Goal: Navigation & Orientation: Understand site structure

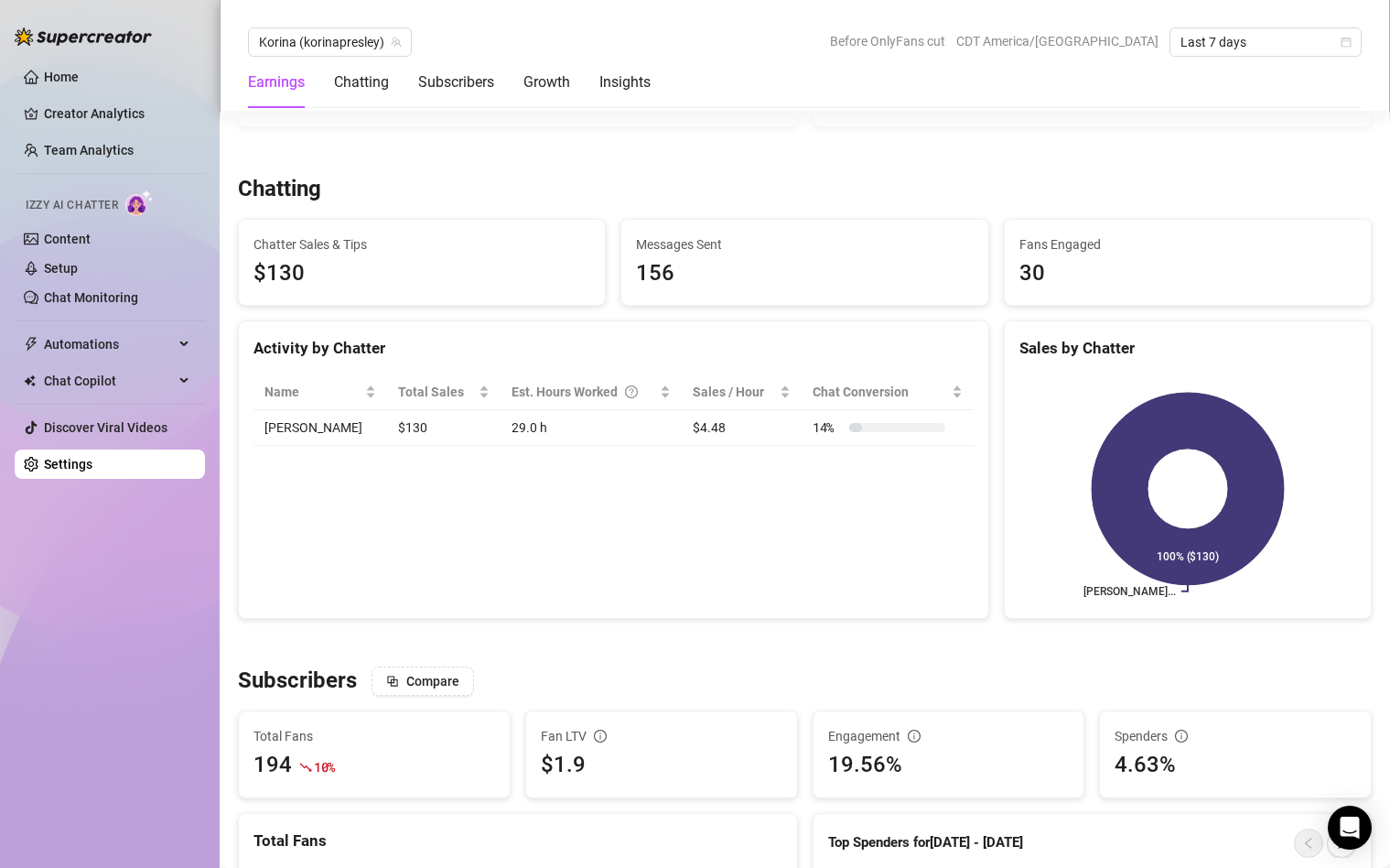
scroll to position [584, 0]
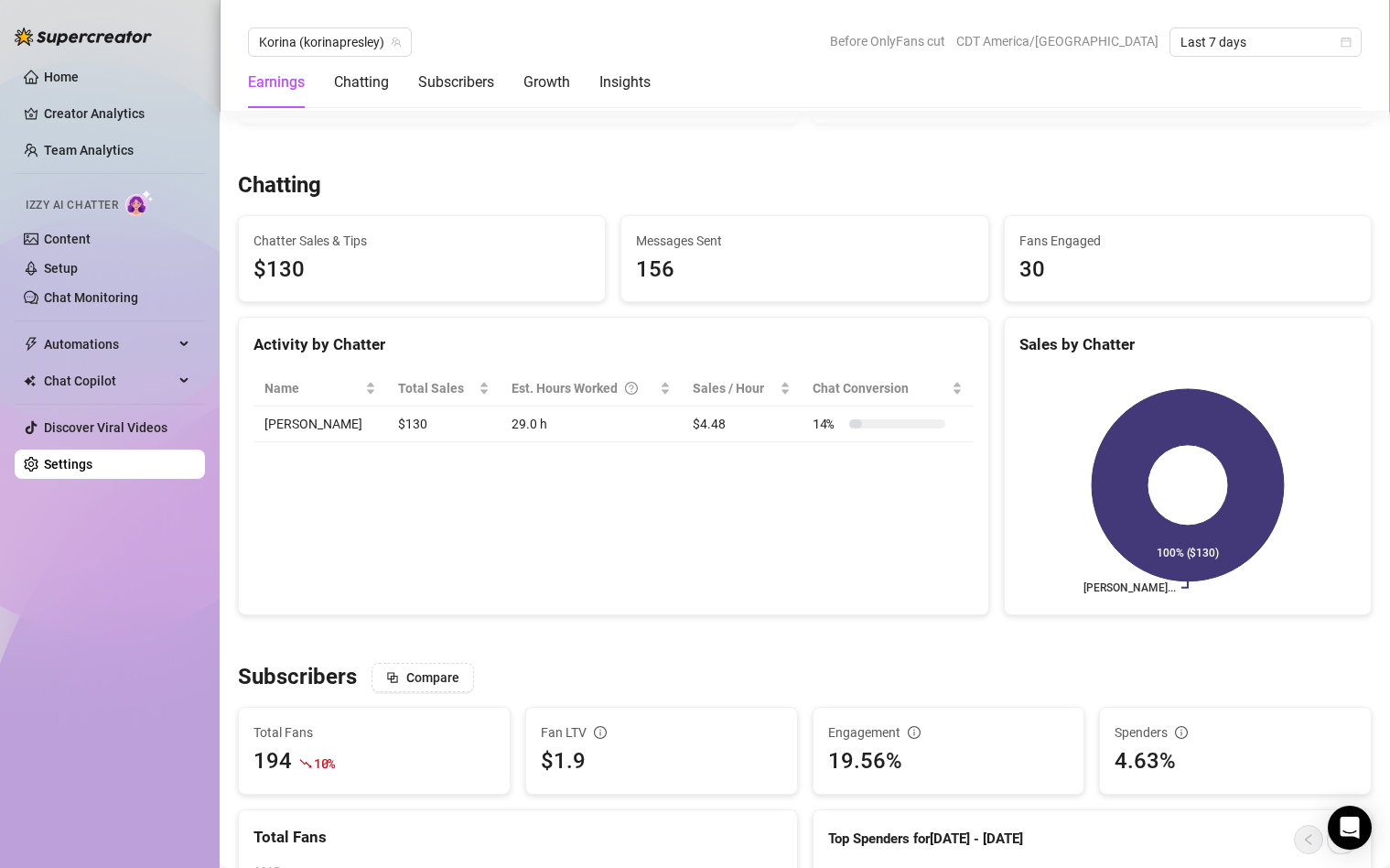
click at [878, 321] on div "Activity by Chatter" at bounding box center [613, 337] width 750 height 39
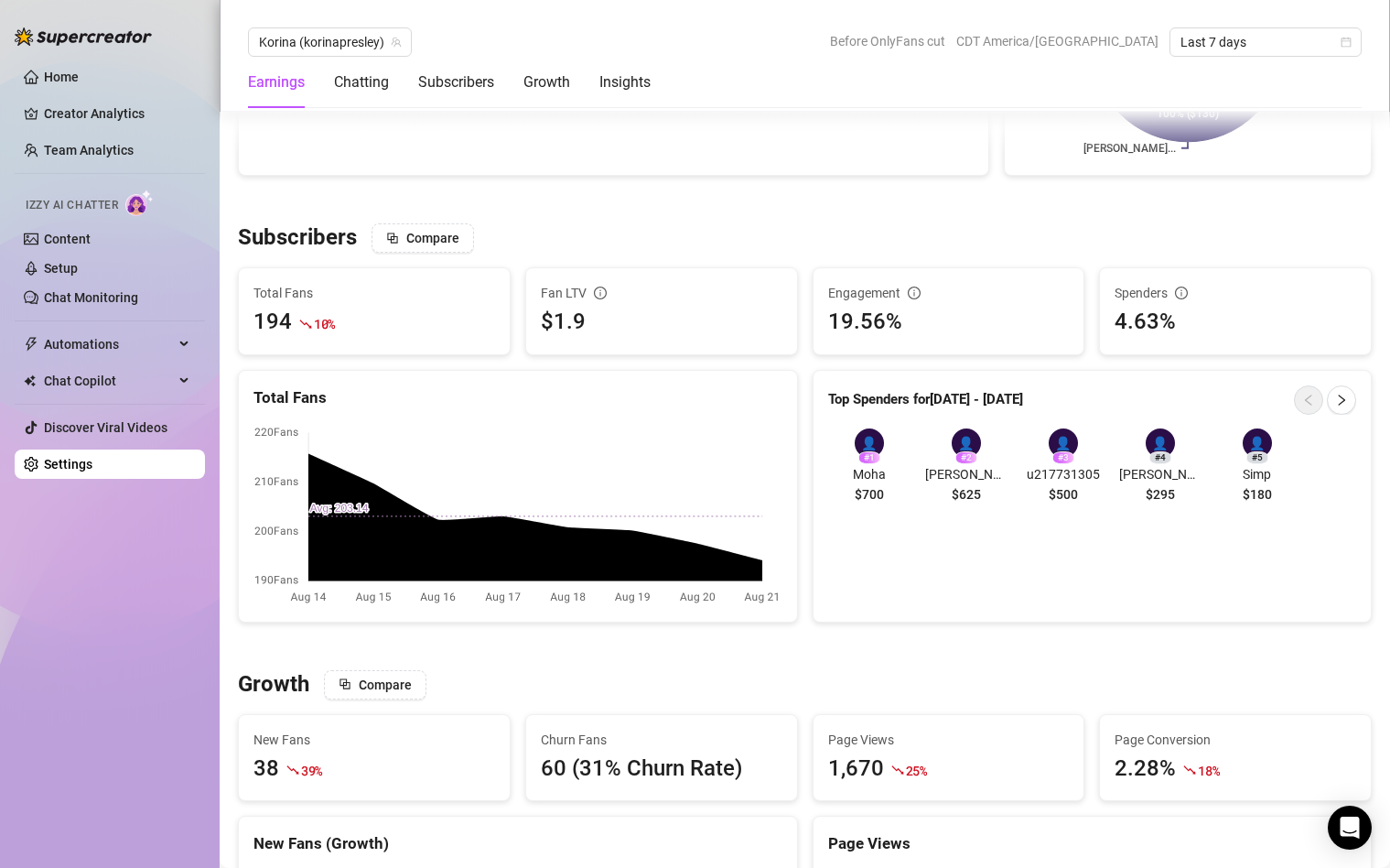
scroll to position [1017, 0]
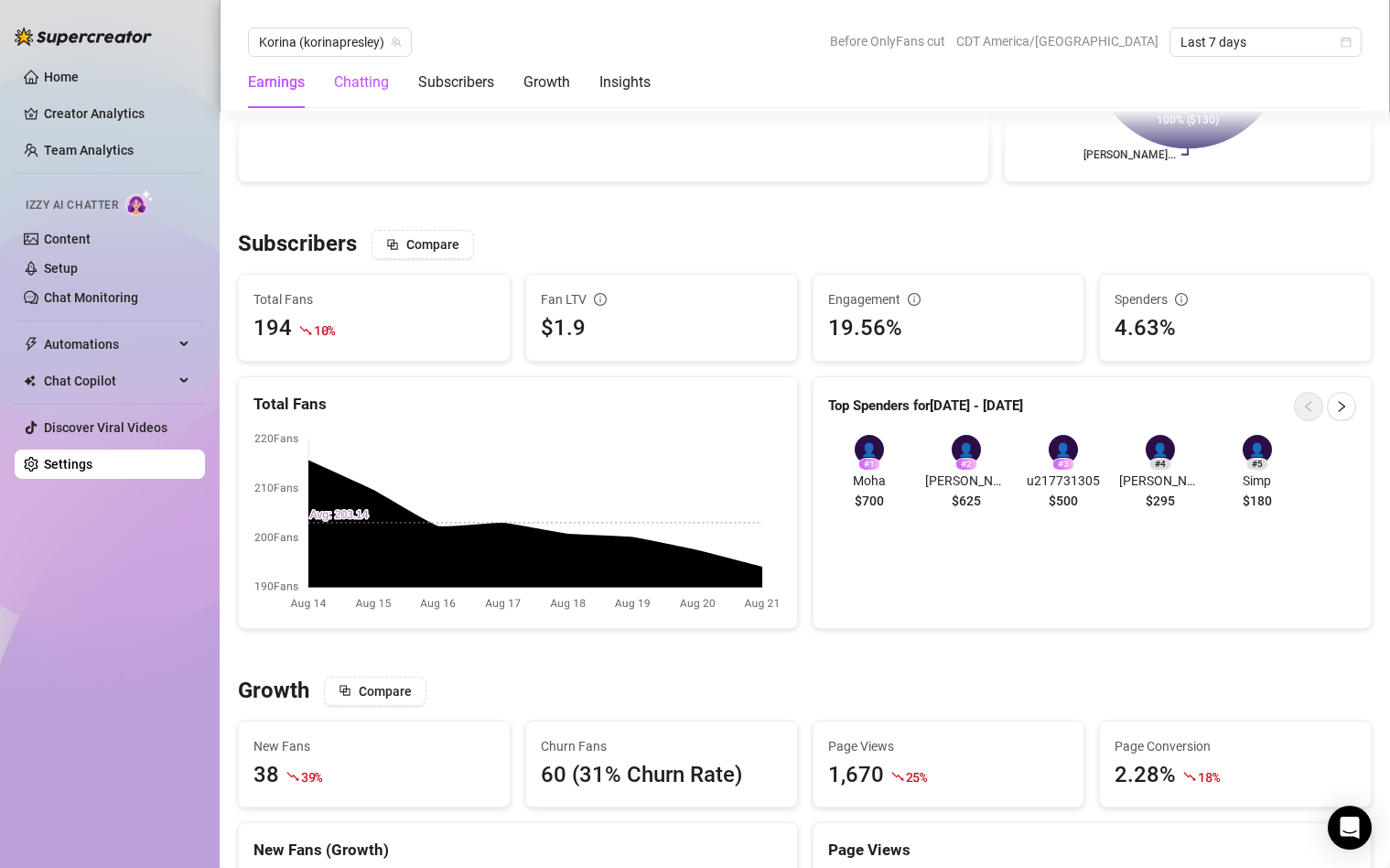
click at [362, 81] on div "Chatting" at bounding box center [361, 83] width 55 height 22
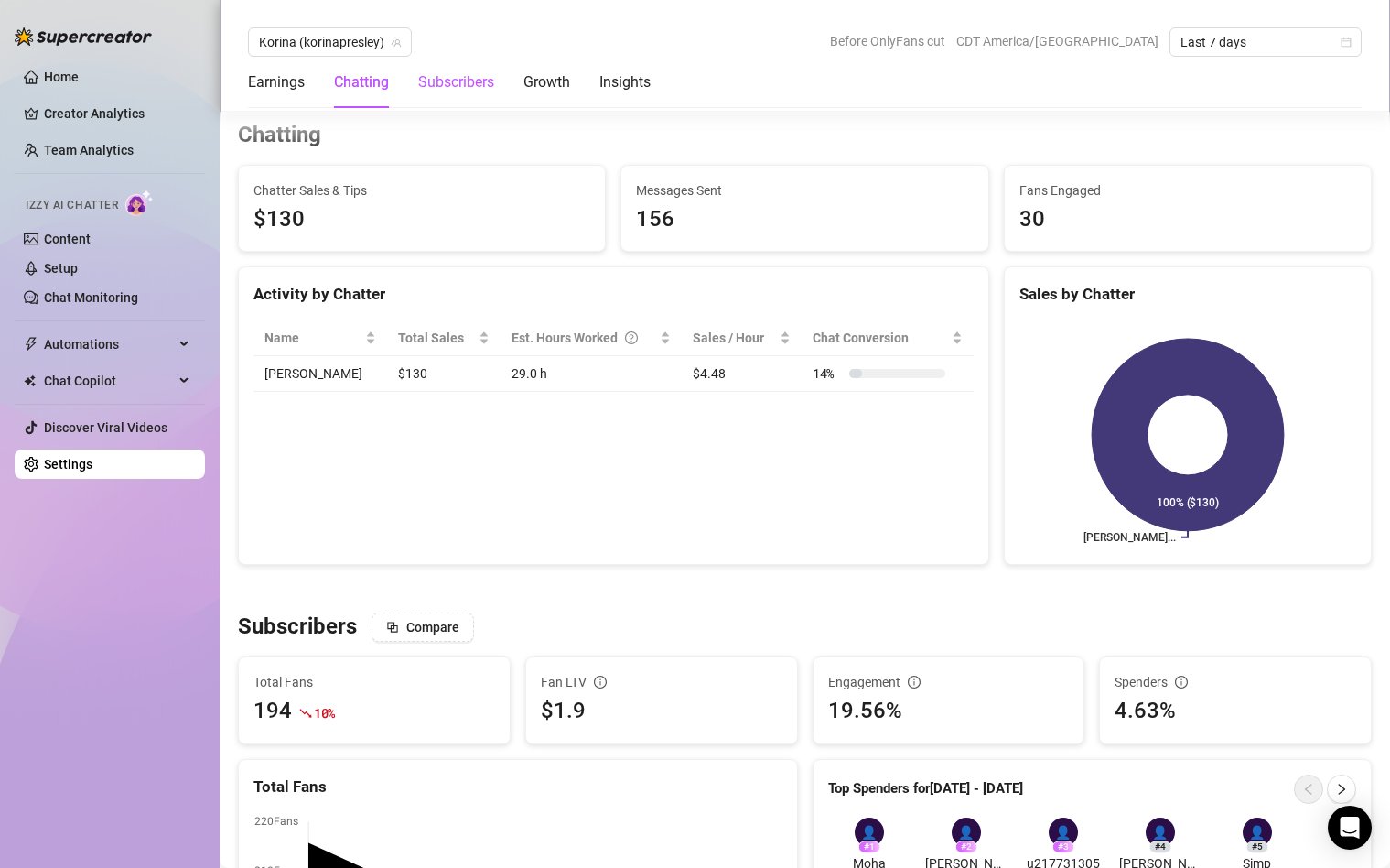
click at [468, 80] on div "Subscribers" at bounding box center [456, 83] width 76 height 22
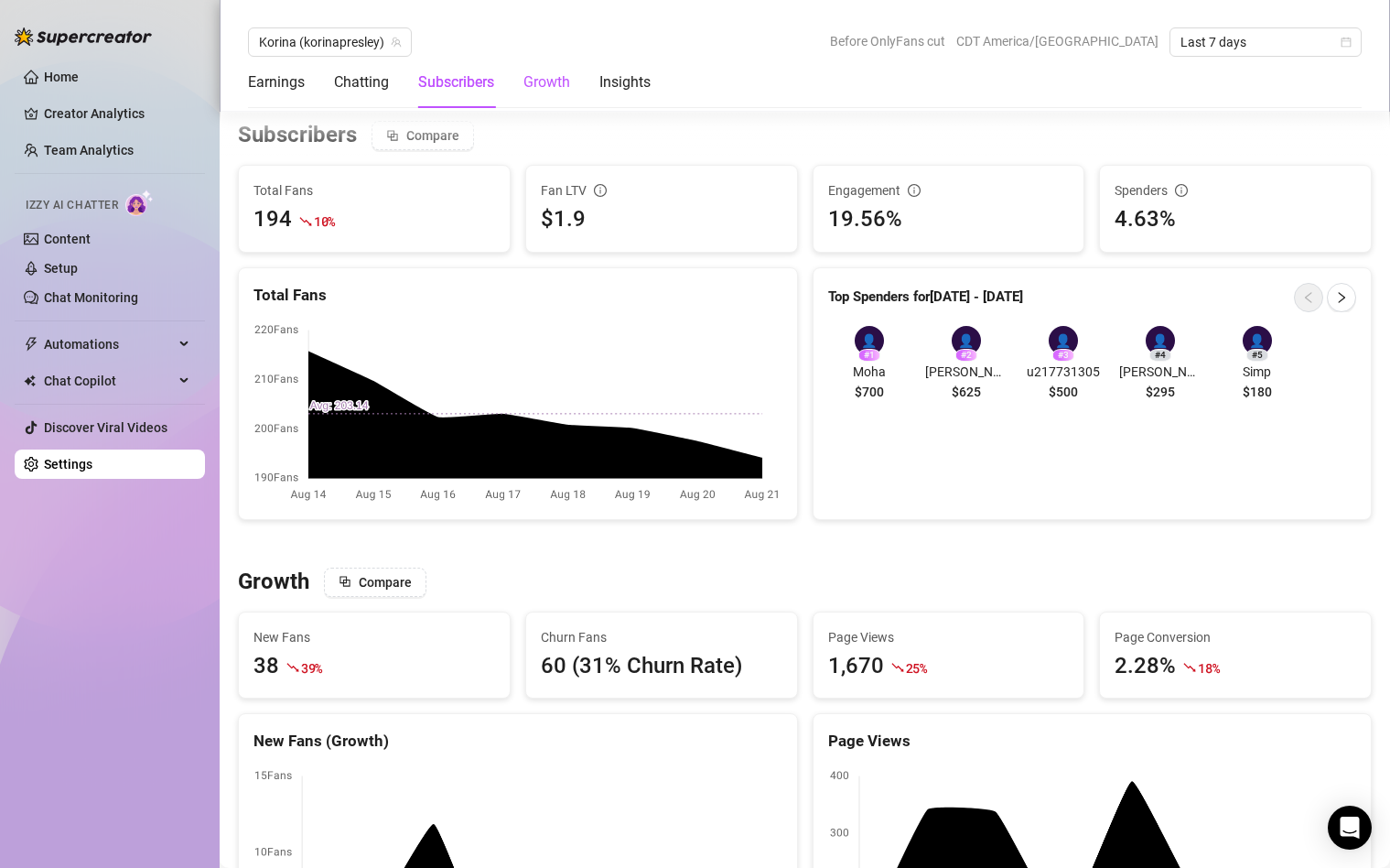
click at [532, 87] on div "Growth" at bounding box center [547, 83] width 47 height 22
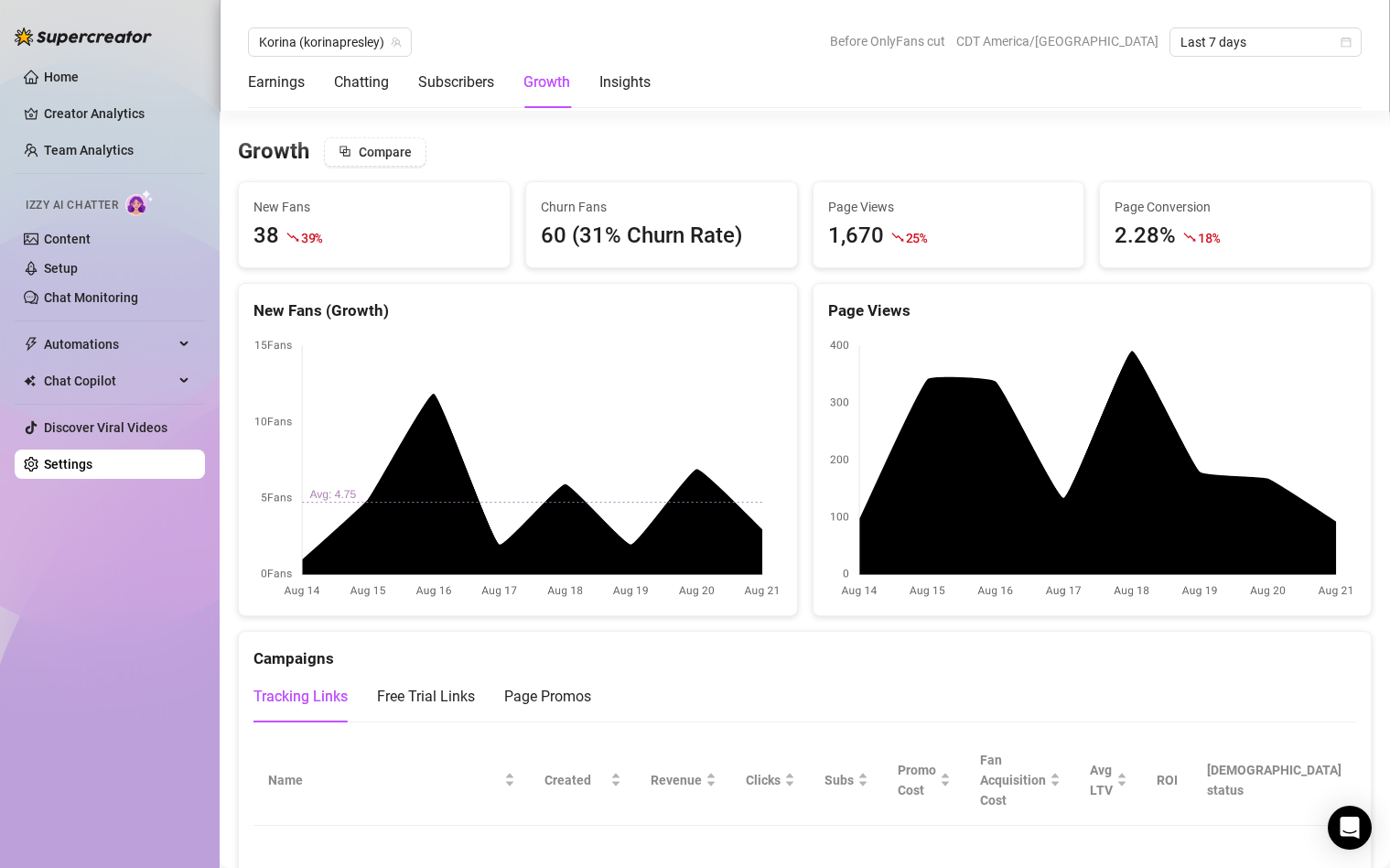
scroll to position [1572, 0]
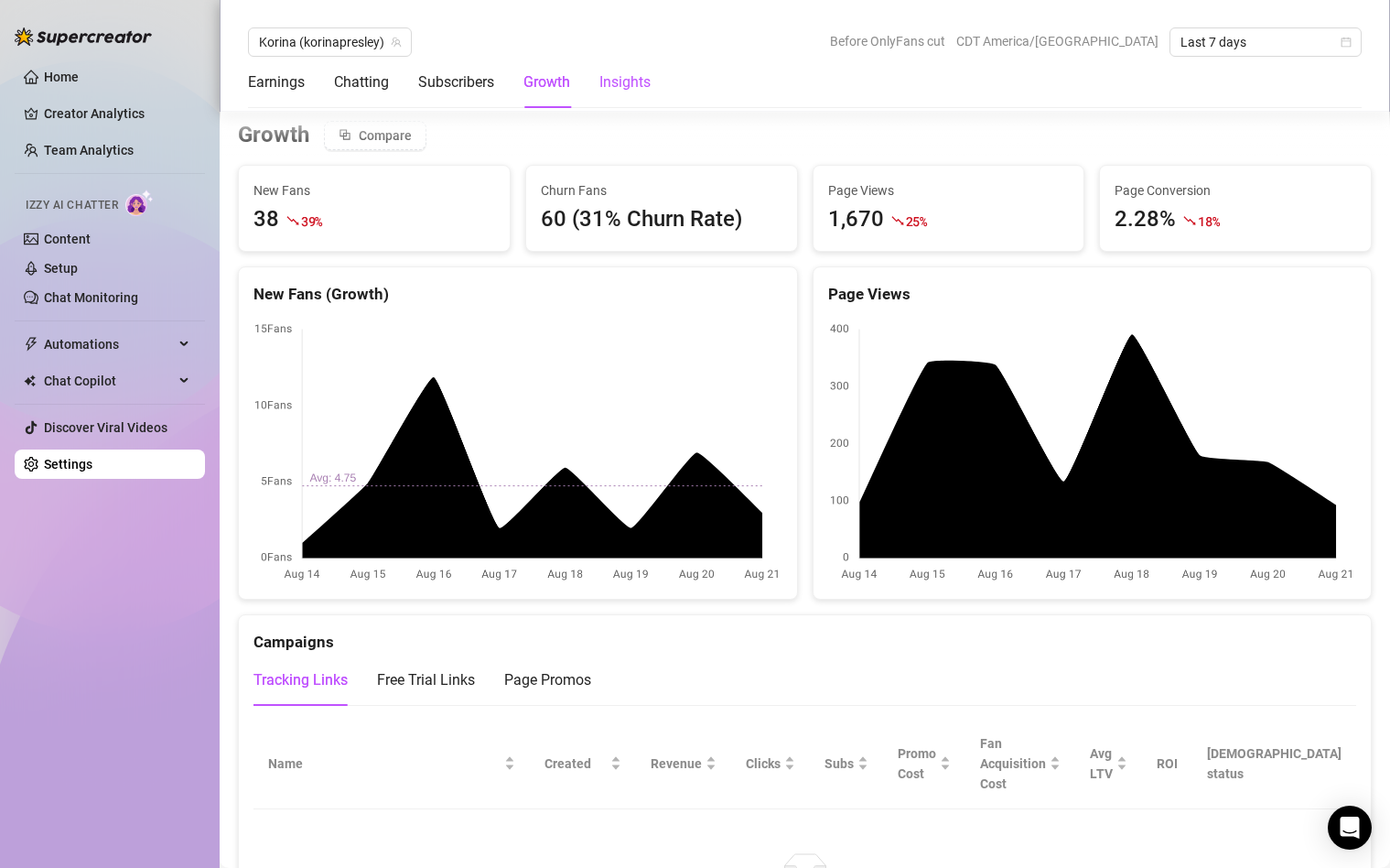
click at [626, 83] on div "Insights" at bounding box center [625, 83] width 51 height 22
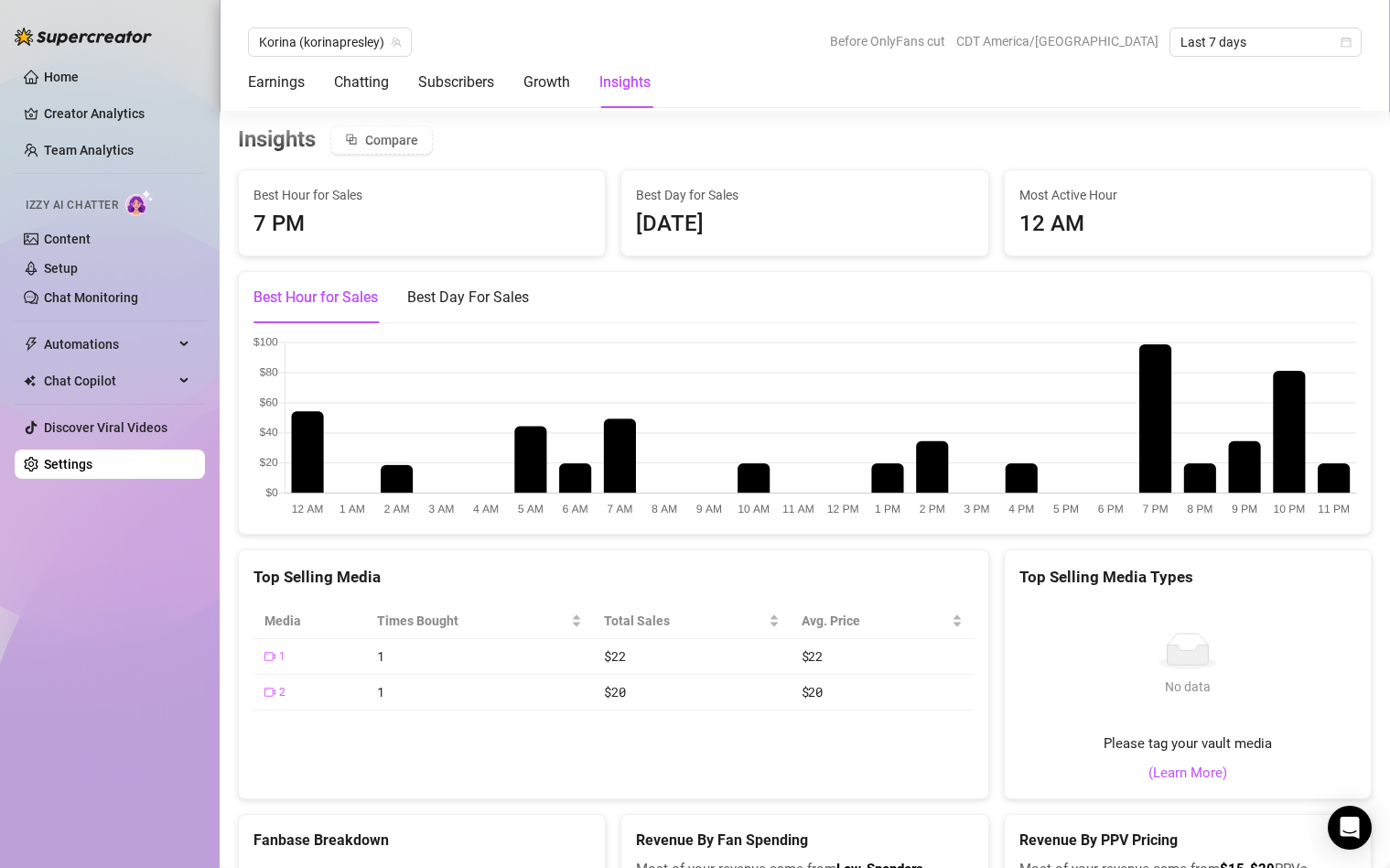
scroll to position [2524, 0]
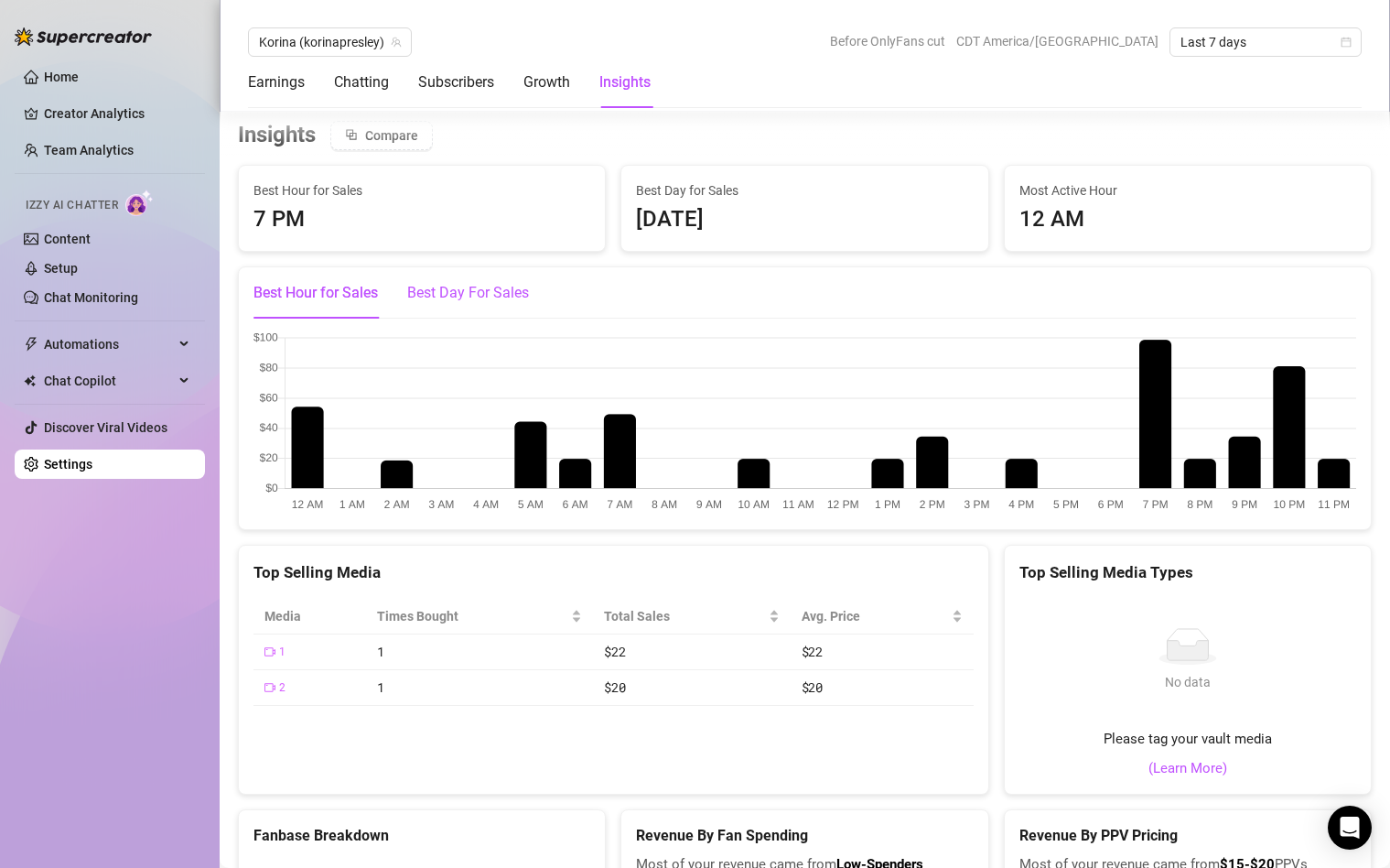
click at [466, 302] on div "Best Day For Sales" at bounding box center [468, 293] width 122 height 22
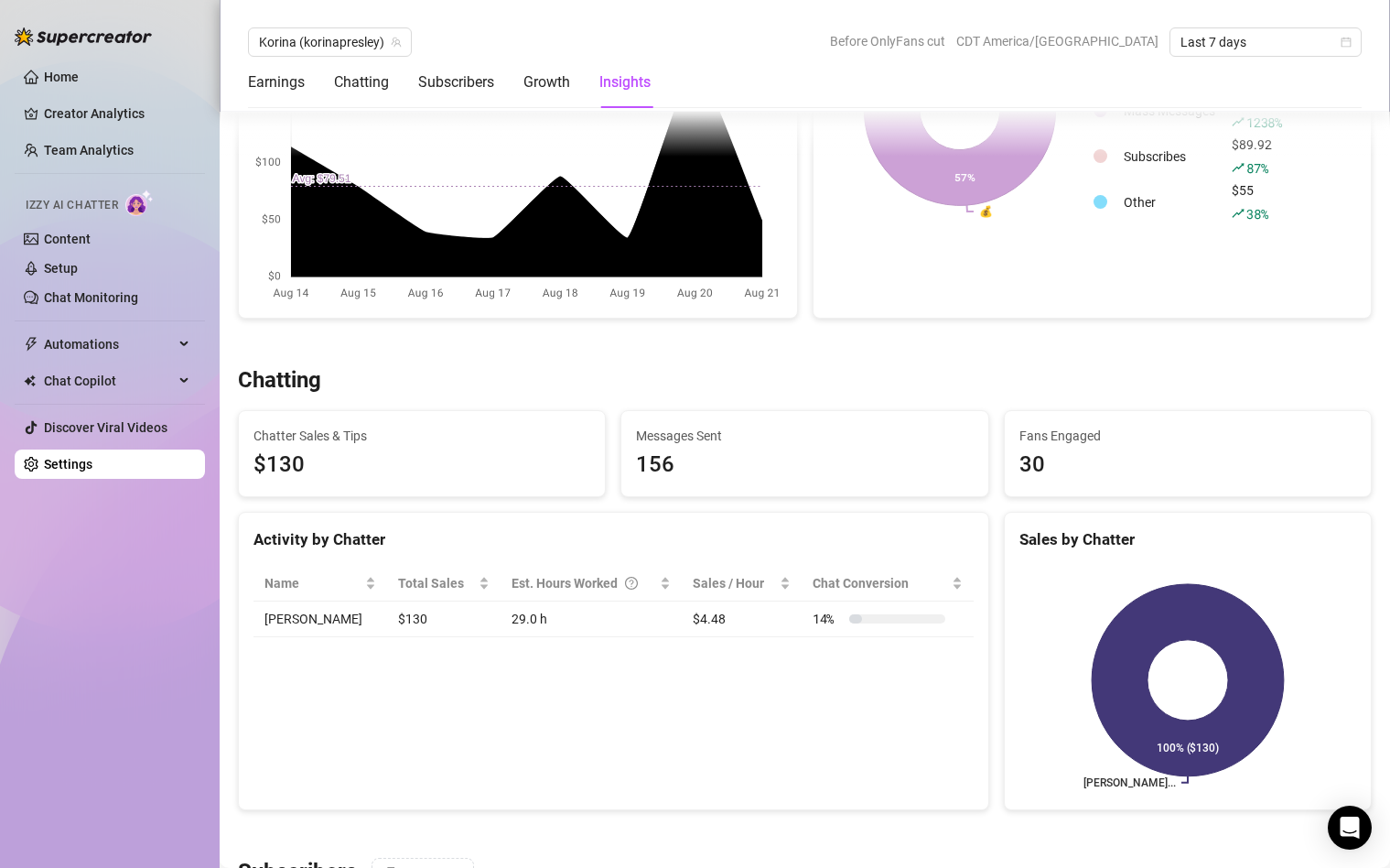
scroll to position [401, 0]
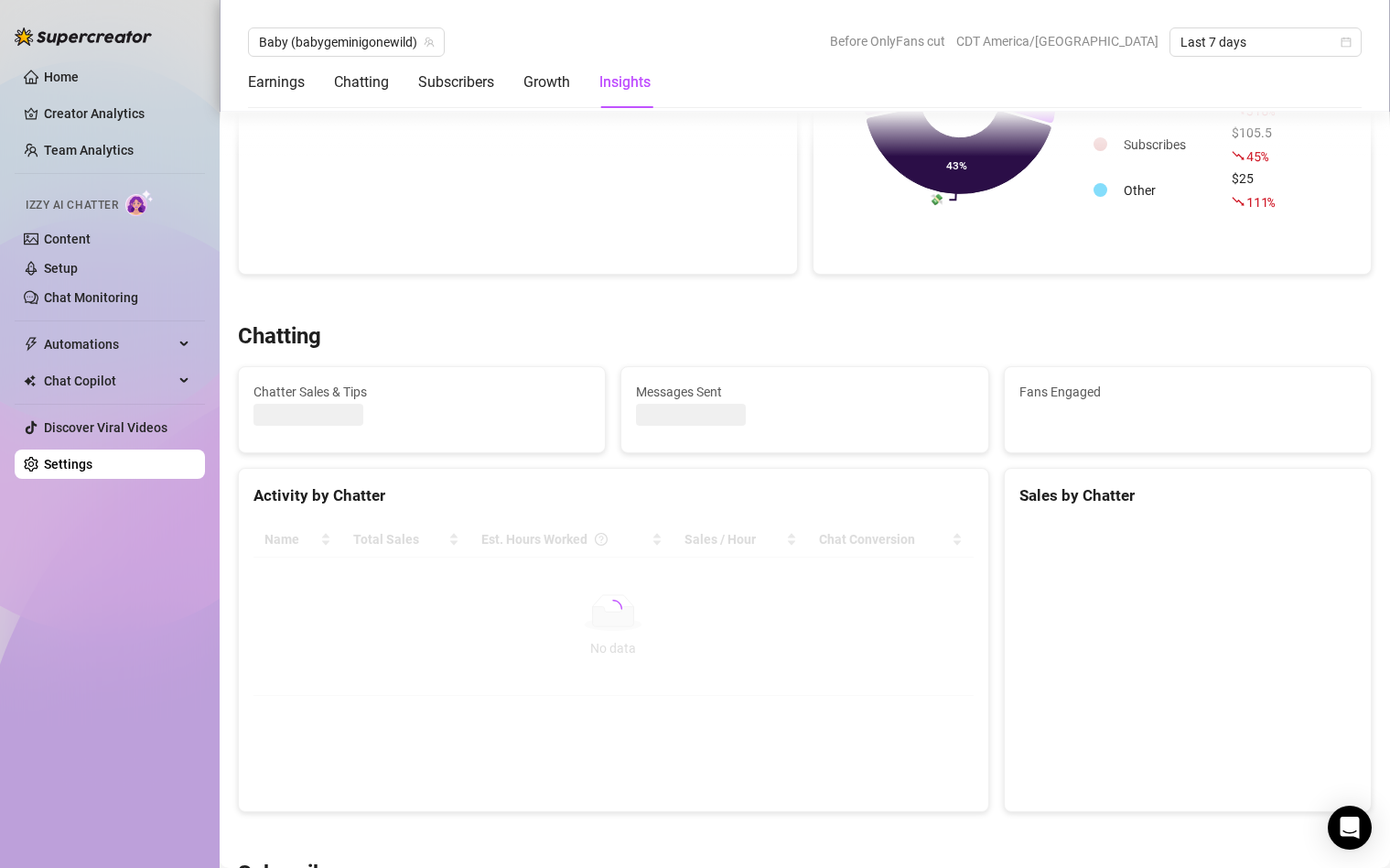
scroll to position [413, 0]
